Goal: Find specific page/section: Find specific page/section

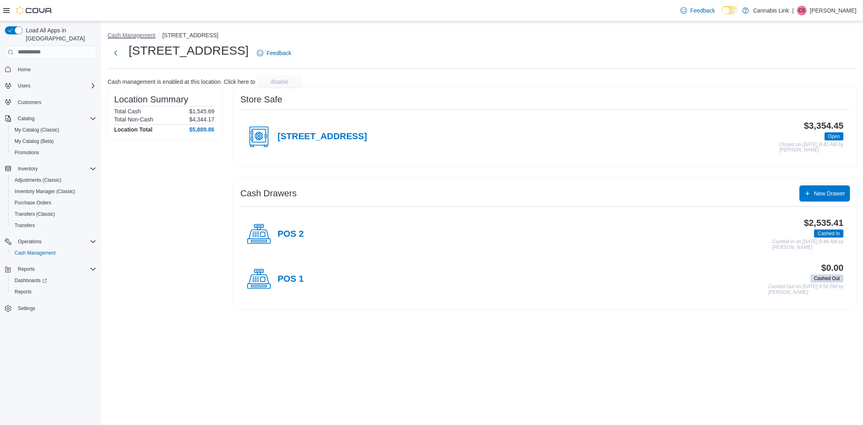
click at [133, 33] on button "Cash Management" at bounding box center [132, 35] width 48 height 6
